Goal: Task Accomplishment & Management: Manage account settings

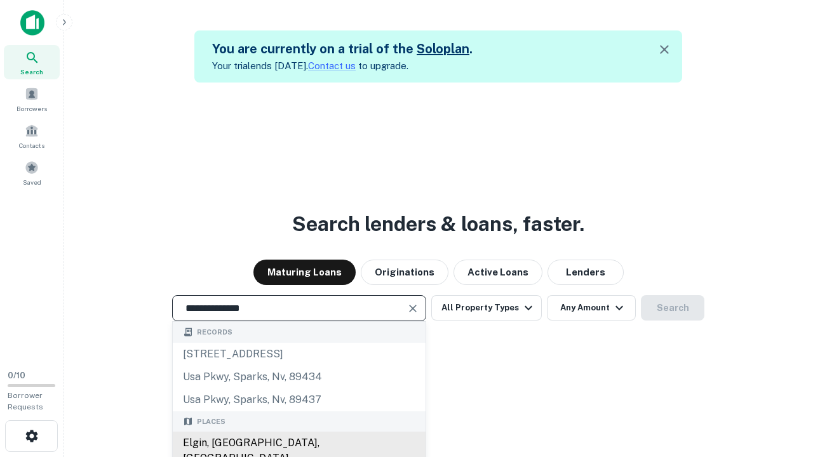
click at [298, 443] on div "Elgin, [GEOGRAPHIC_DATA], [GEOGRAPHIC_DATA]" at bounding box center [299, 451] width 253 height 38
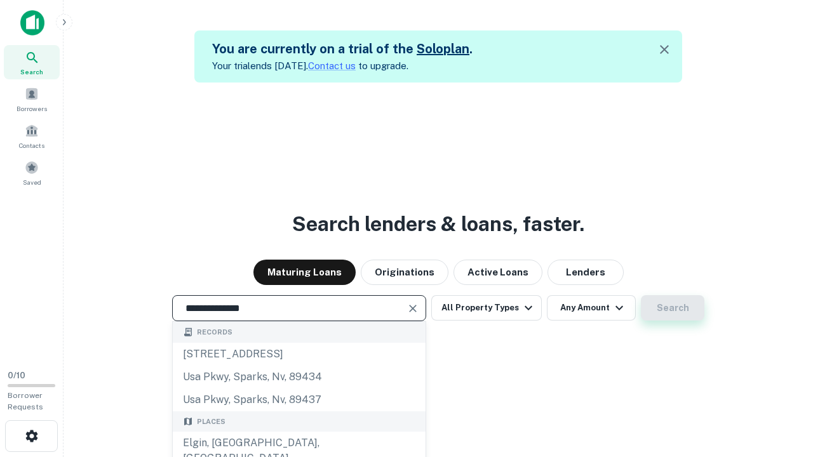
type input "**********"
click at [641, 295] on button "Search" at bounding box center [673, 307] width 64 height 25
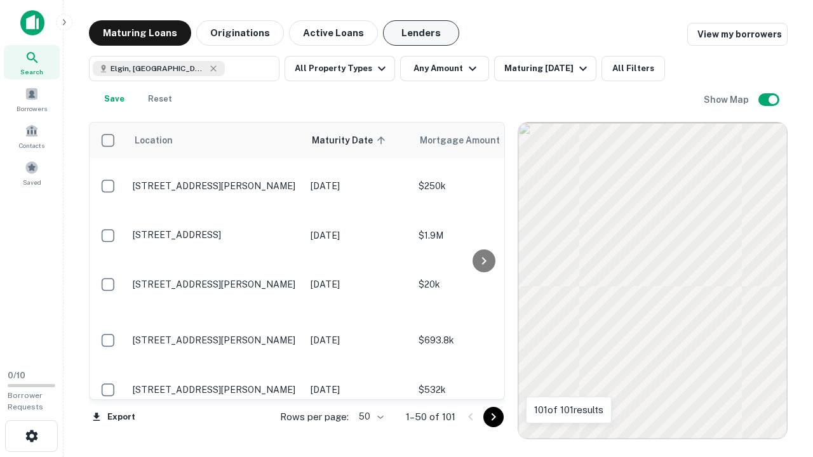
click at [421, 33] on button "Lenders" at bounding box center [421, 32] width 76 height 25
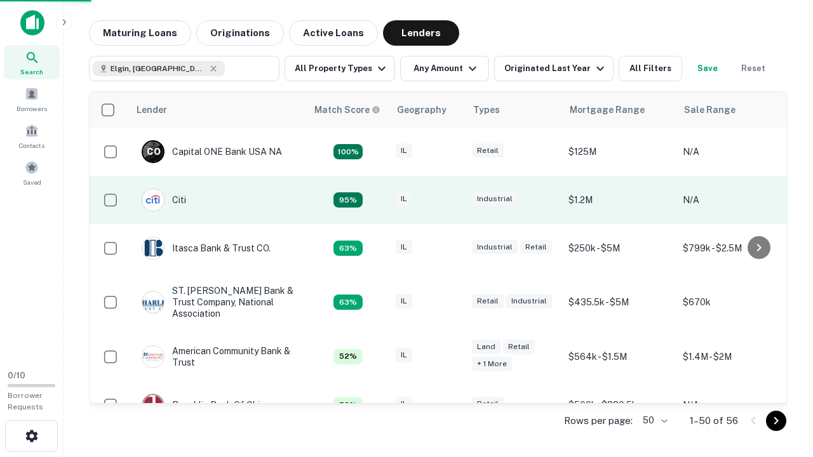
click at [451, 200] on div "IL" at bounding box center [428, 200] width 64 height 17
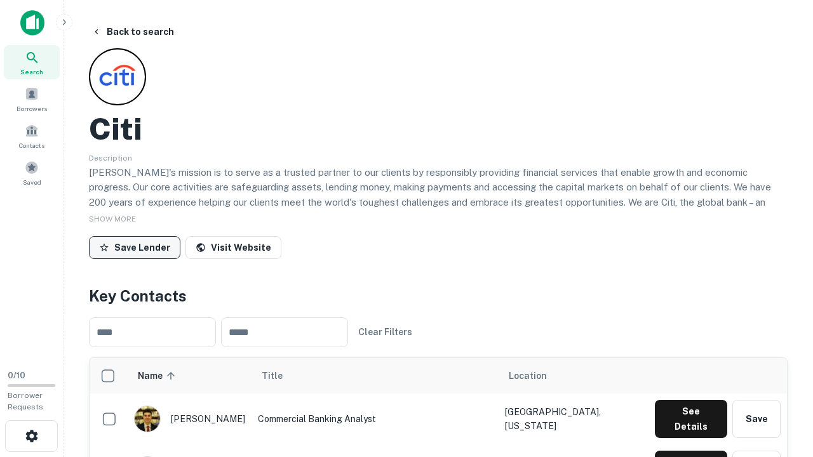
click at [135, 247] on button "Save Lender" at bounding box center [134, 247] width 91 height 23
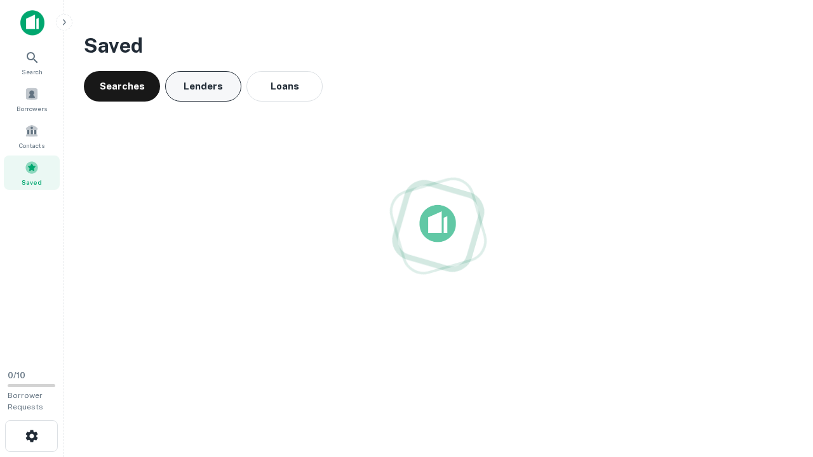
click at [203, 86] on button "Lenders" at bounding box center [203, 86] width 76 height 30
